Goal: Task Accomplishment & Management: Manage account settings

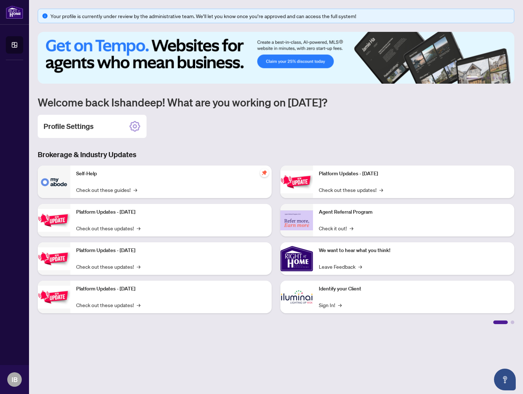
click at [185, 13] on div "Your profile is currently under review by the administrative team. We’ll let yo…" at bounding box center [279, 16] width 459 height 8
click at [128, 125] on div "Profile Settings" at bounding box center [92, 126] width 109 height 23
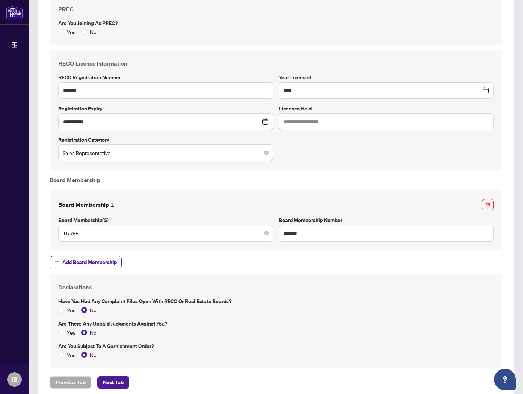
scroll to position [394, 0]
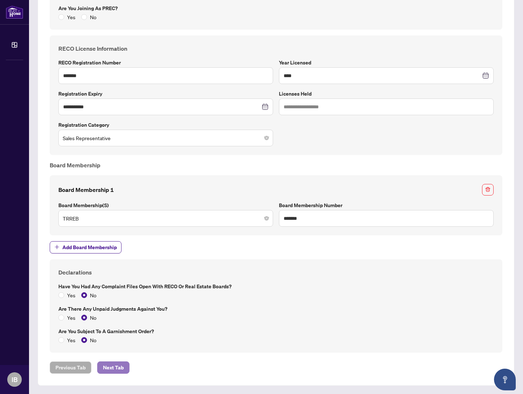
click at [125, 365] on button "Next Tab" at bounding box center [113, 368] width 32 height 12
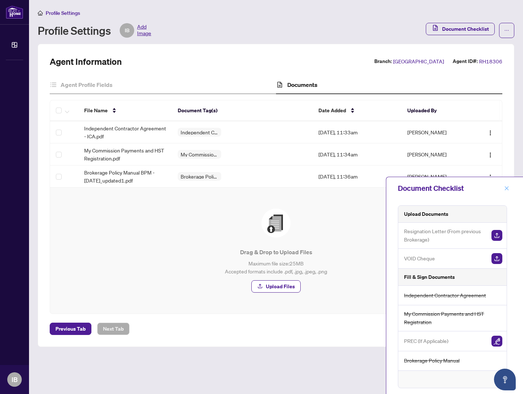
click at [510, 192] on span at bounding box center [506, 188] width 9 height 9
click at [509, 189] on icon "close" at bounding box center [506, 188] width 5 height 5
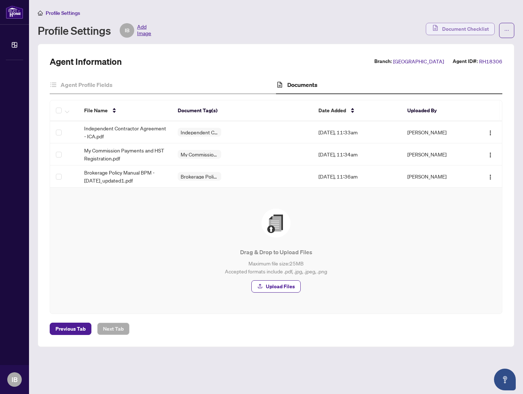
click at [459, 31] on span "Document Checklist" at bounding box center [465, 29] width 47 height 12
